Goal: Check status

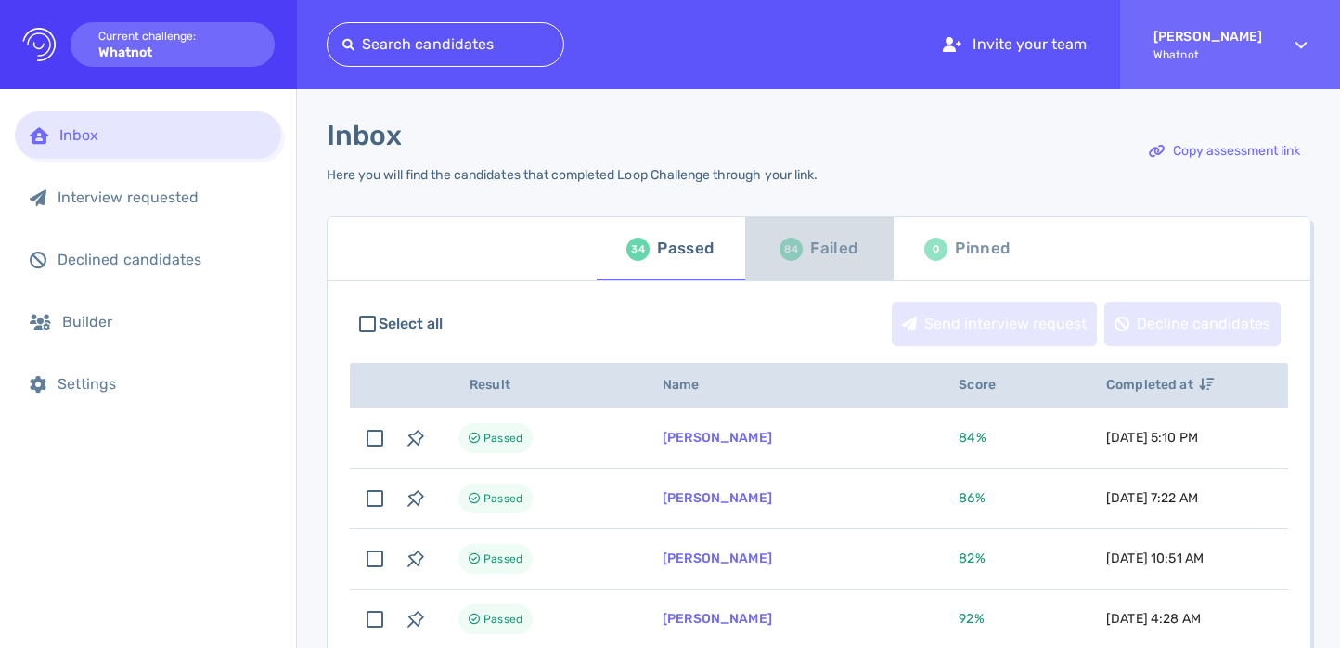
click at [774, 244] on span "84 Failed" at bounding box center [819, 249] width 126 height 52
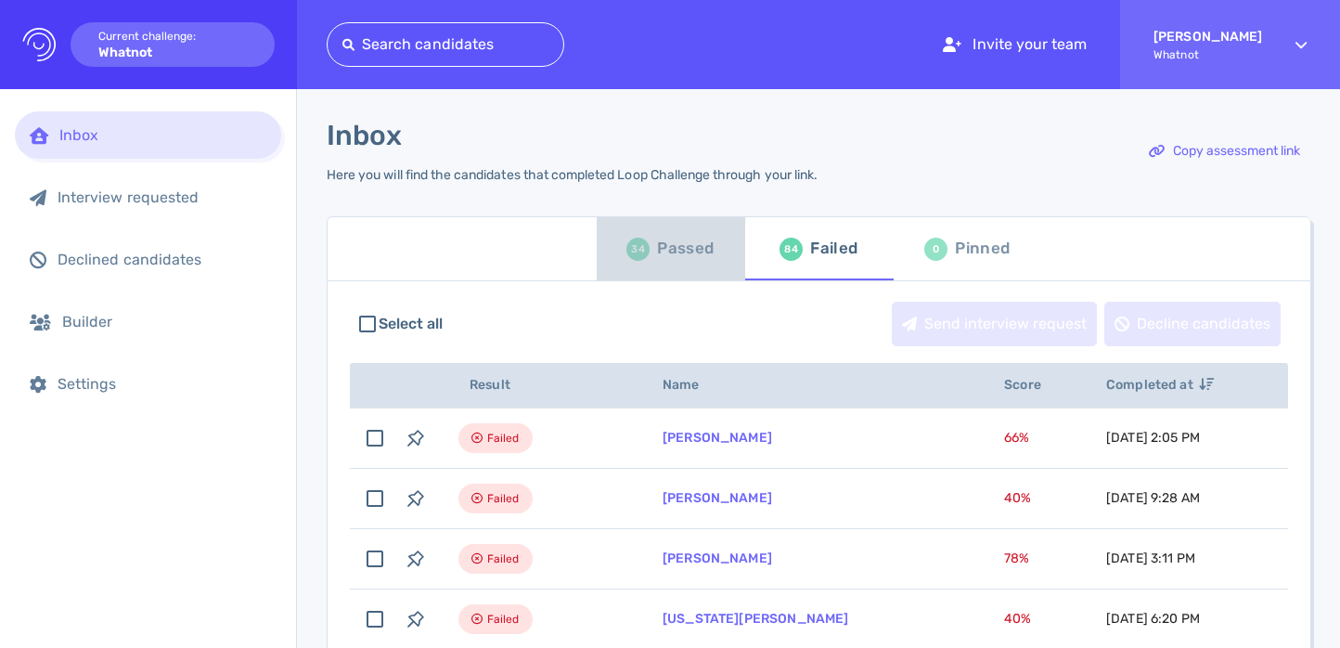
click at [667, 258] on div "Passed" at bounding box center [685, 249] width 57 height 28
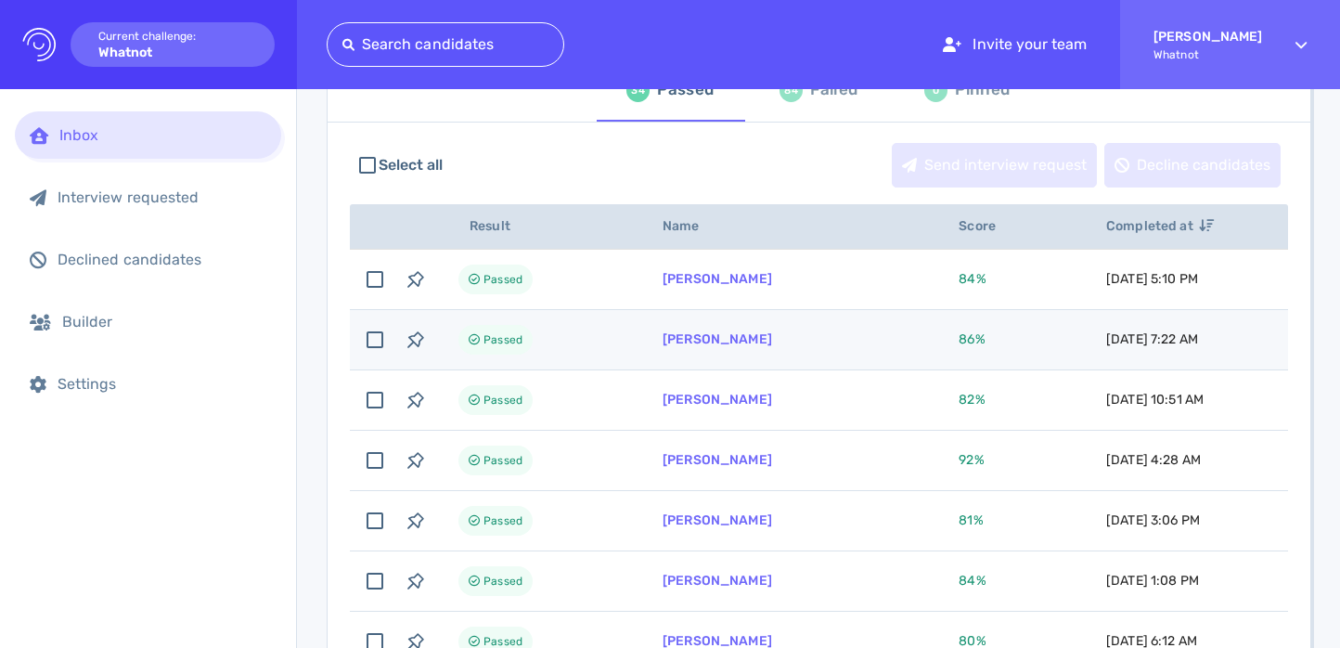
scroll to position [99, 0]
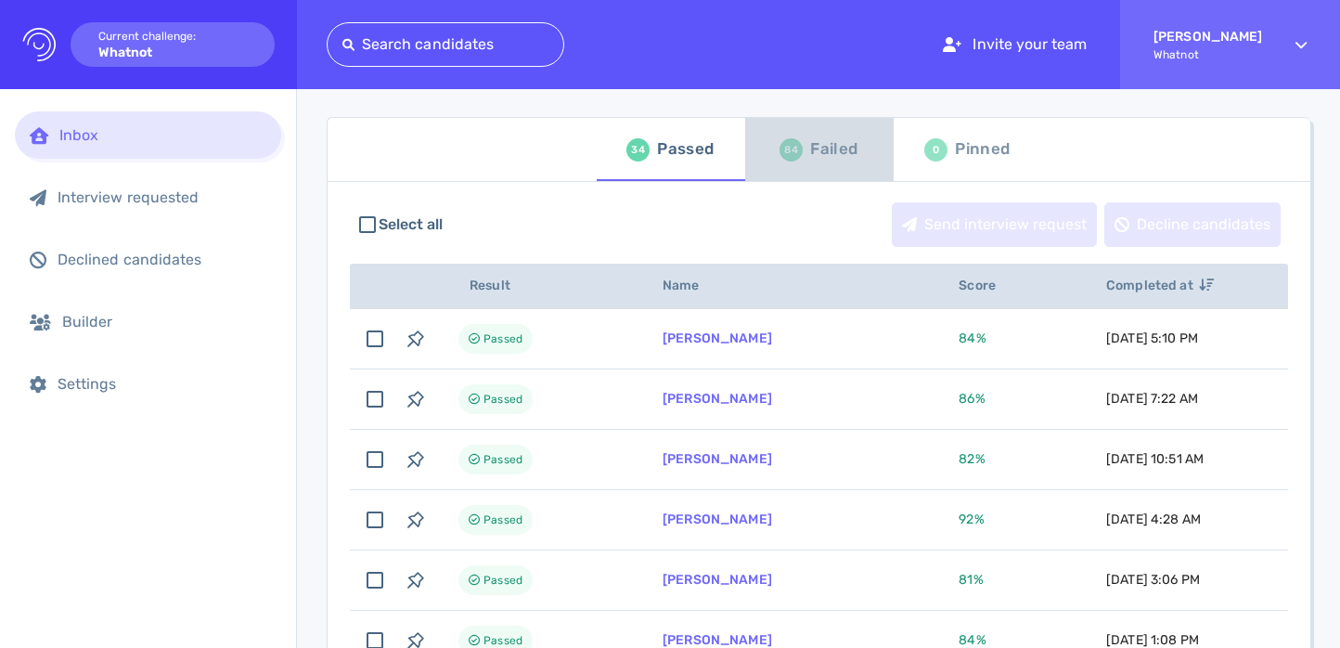
click at [845, 142] on div "Failed" at bounding box center [833, 149] width 47 height 28
